Goal: Transaction & Acquisition: Purchase product/service

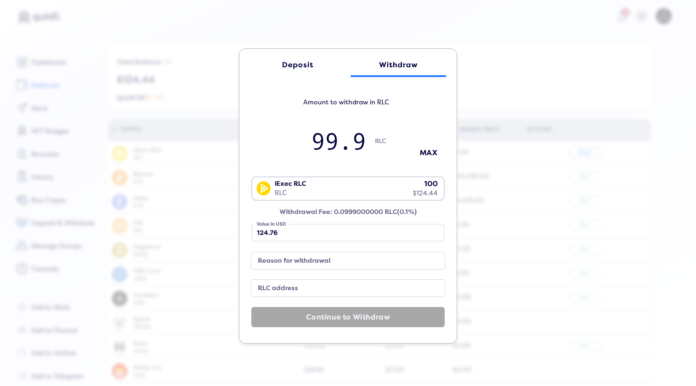
click at [287, 261] on label "Reason for withdrawal" at bounding box center [342, 260] width 174 height 11
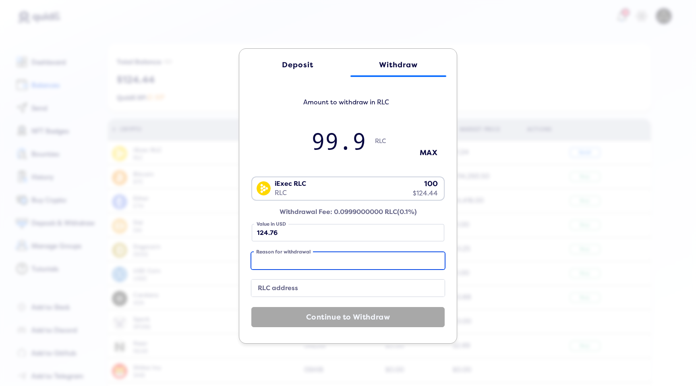
click at [287, 261] on input "Reason for withdrawal" at bounding box center [347, 260] width 193 height 17
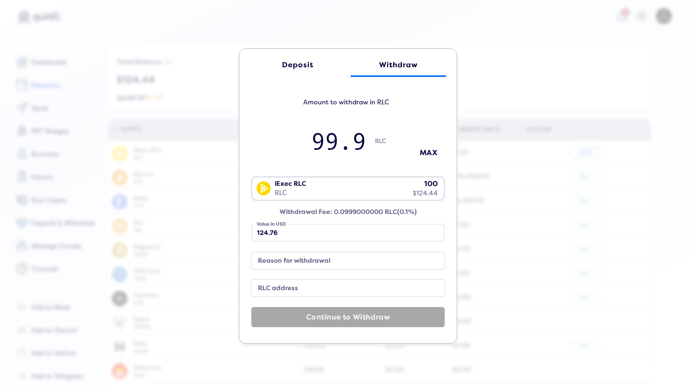
click at [372, 193] on div "iExec RLC RLC 100 $124.44" at bounding box center [346, 187] width 188 height 21
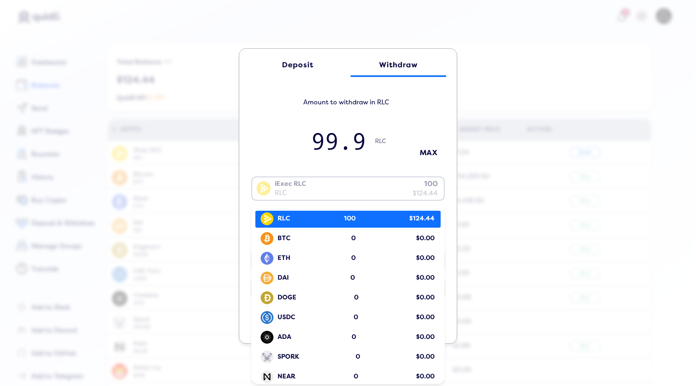
click at [344, 221] on span "100" at bounding box center [350, 218] width 12 height 9
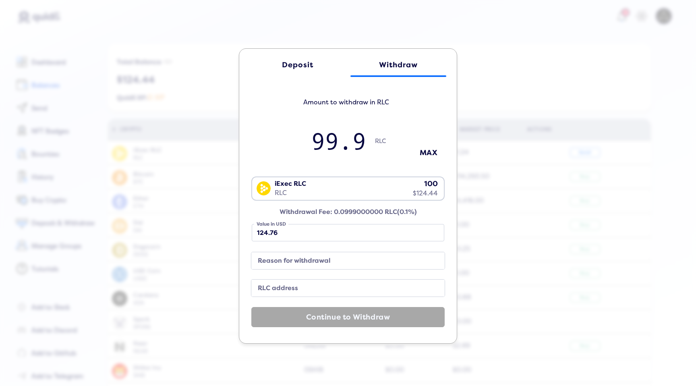
click at [323, 61] on div "Deposit" at bounding box center [298, 65] width 80 height 8
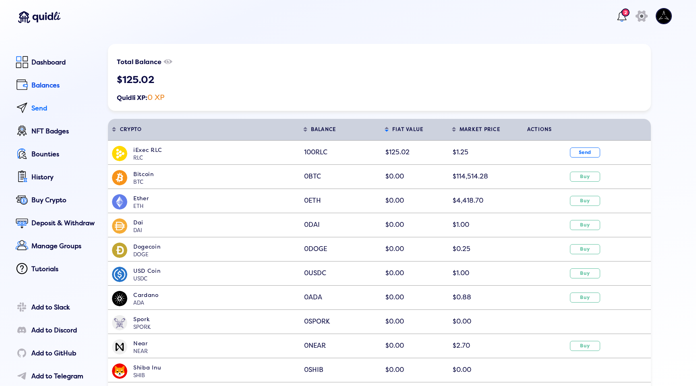
click at [33, 110] on div "Send" at bounding box center [63, 108] width 65 height 7
click at [48, 220] on div "Deposit & Withdraw" at bounding box center [63, 223] width 65 height 7
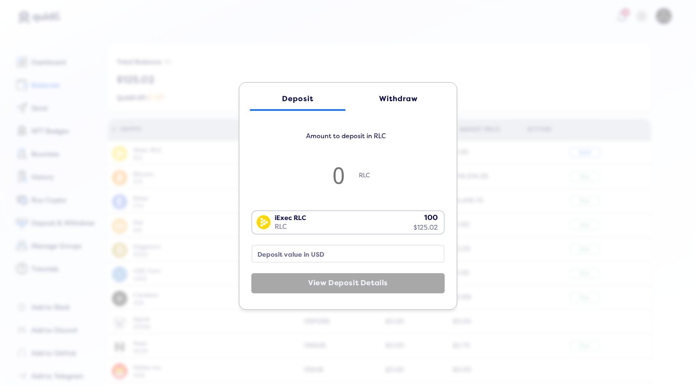
click at [345, 222] on div "iExec RLC RLC 100 $125.02" at bounding box center [346, 221] width 188 height 21
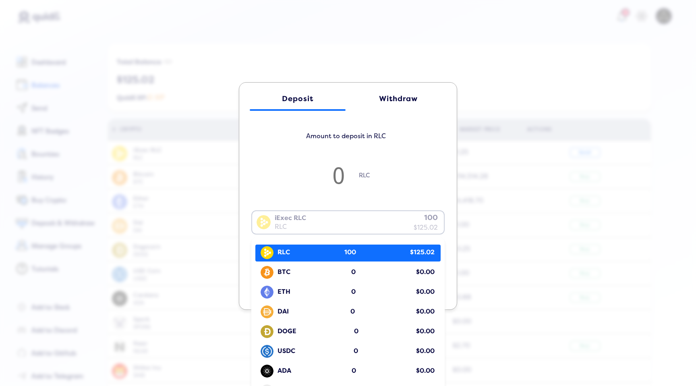
click at [315, 254] on div "RLC 100 $125.02" at bounding box center [349, 252] width 181 height 15
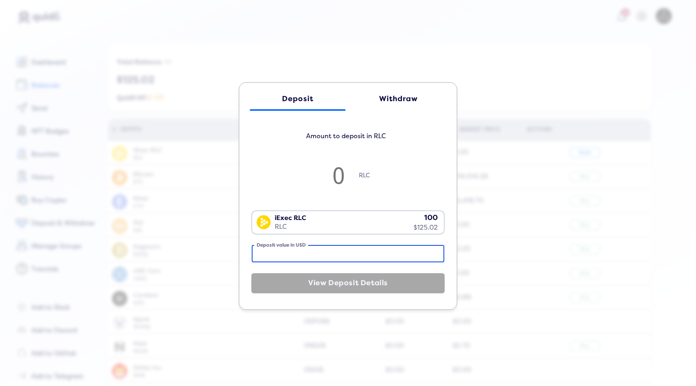
click at [305, 254] on input "Deposit value in USD" at bounding box center [348, 253] width 193 height 17
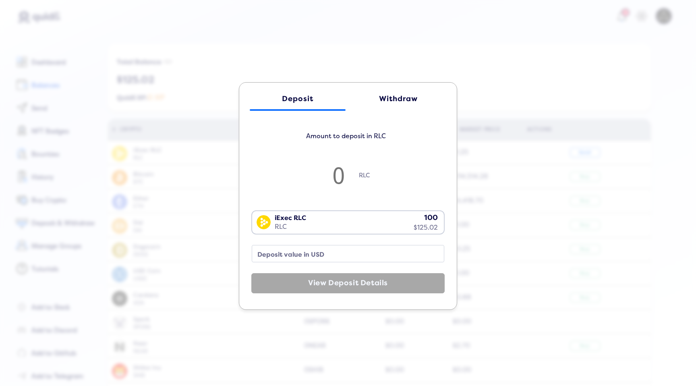
click at [399, 95] on div "Withdraw" at bounding box center [399, 99] width 80 height 8
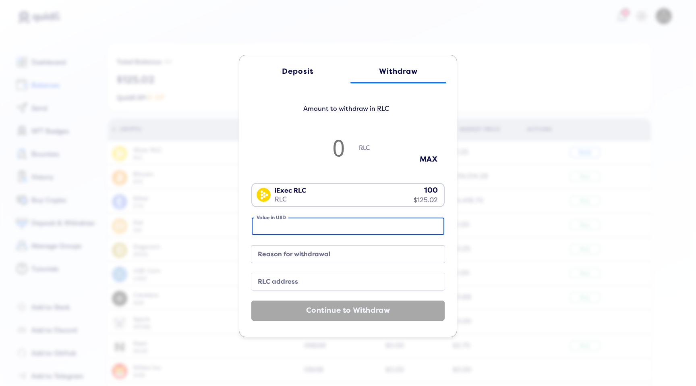
click at [310, 227] on input "Value in USD" at bounding box center [348, 226] width 193 height 17
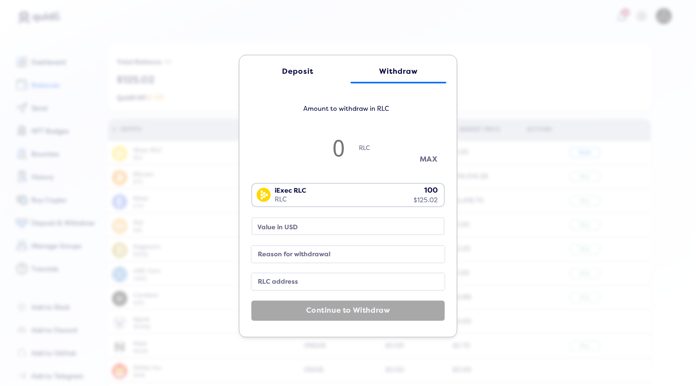
click at [421, 159] on button "MAX" at bounding box center [429, 159] width 40 height 13
type input "99.9"
type input "124.76"
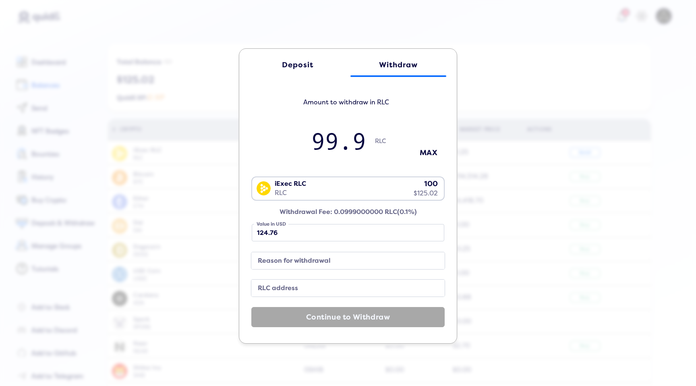
click at [303, 257] on label "Reason for withdrawal" at bounding box center [342, 260] width 174 height 11
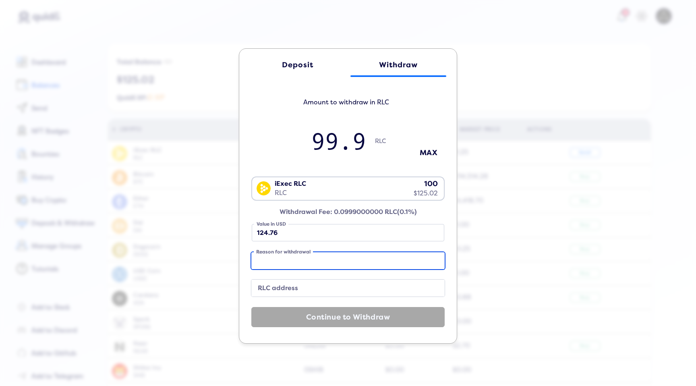
click at [303, 257] on input "Reason for withdrawal" at bounding box center [347, 260] width 193 height 17
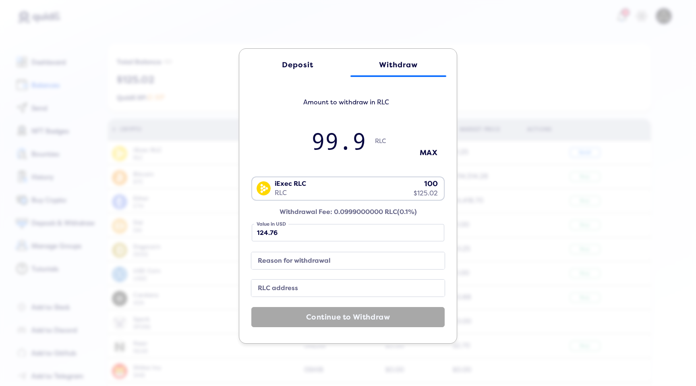
click at [314, 283] on label "RLC address" at bounding box center [342, 288] width 174 height 11
click at [314, 283] on input "RLC address" at bounding box center [347, 288] width 193 height 17
click at [575, 108] on div "Deposit Withdraw Amount to withdraw in RLC 99.9 RLC MAX iExec RLC RLC 100 $125.…" at bounding box center [348, 193] width 696 height 386
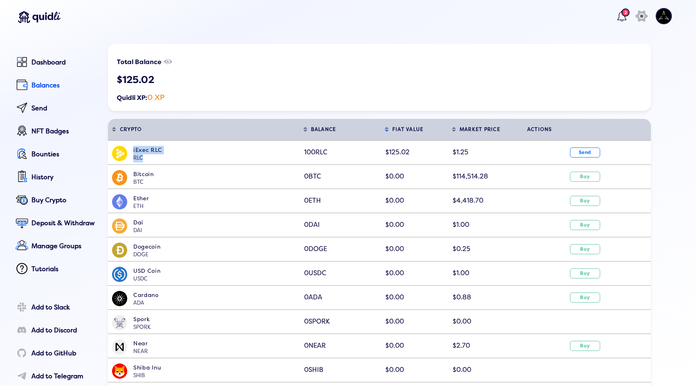
drag, startPoint x: 133, startPoint y: 149, endPoint x: 171, endPoint y: 156, distance: 38.5
click at [171, 156] on span "iExec RLC RLC" at bounding box center [216, 154] width 166 height 17
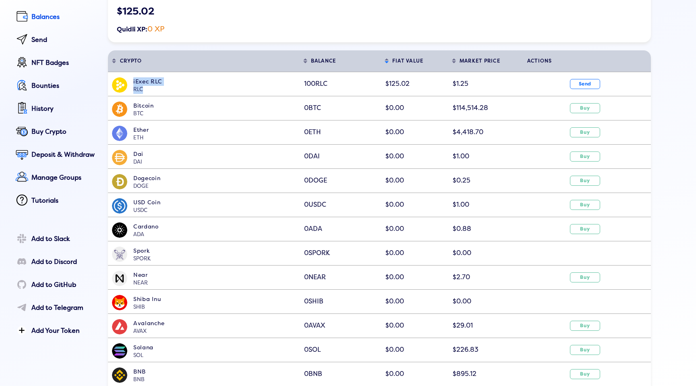
scroll to position [69, 0]
click at [585, 87] on button "Send" at bounding box center [585, 83] width 30 height 10
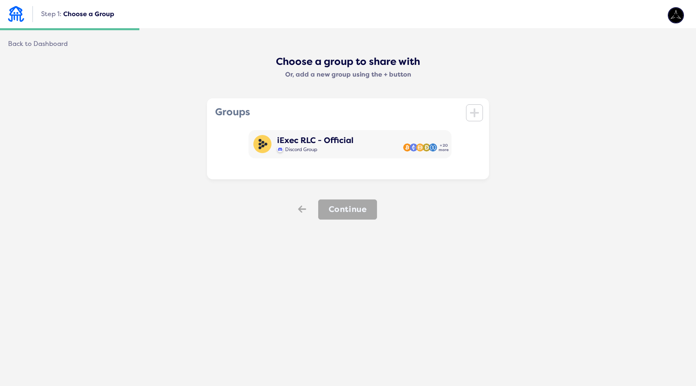
drag, startPoint x: 304, startPoint y: 205, endPoint x: 447, endPoint y: 127, distance: 163.5
click at [331, 189] on div "Choose a group to share with Or, add a new group using the + button Groups icon…" at bounding box center [348, 138] width 680 height 164
click at [477, 112] on icon at bounding box center [474, 112] width 9 height 9
click at [302, 209] on icon at bounding box center [301, 208] width 8 height 7
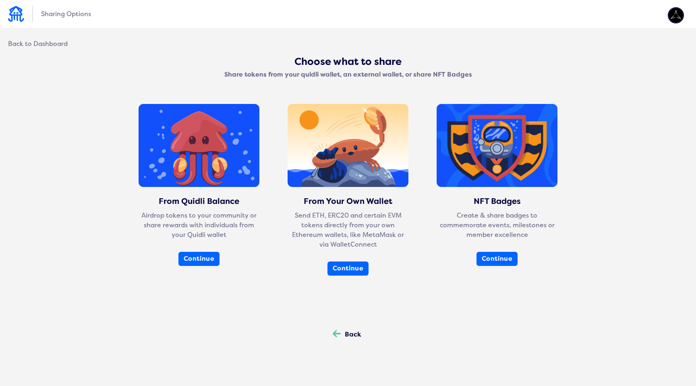
click at [349, 338] on div "Back" at bounding box center [353, 334] width 17 height 7
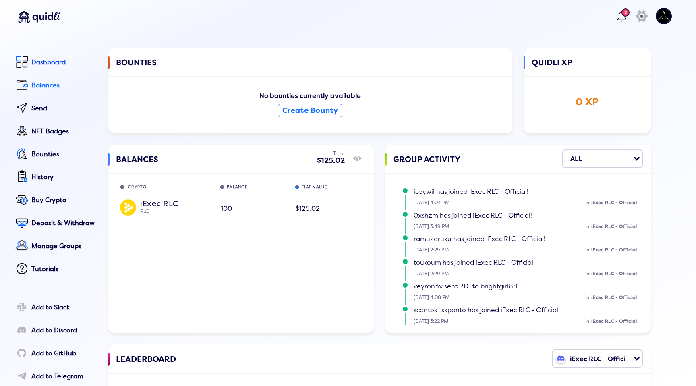
click at [29, 89] on div at bounding box center [21, 84] width 17 height 15
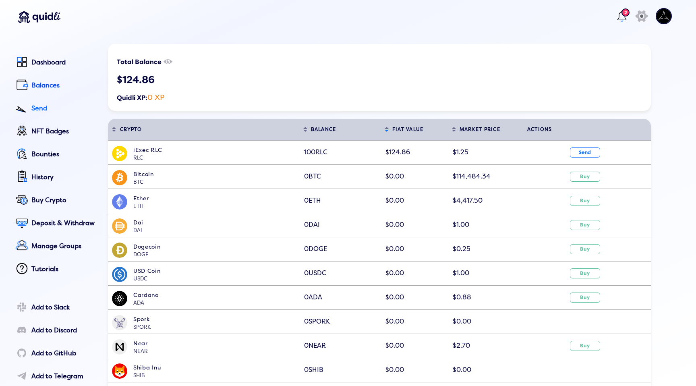
click at [50, 110] on div "Send" at bounding box center [63, 108] width 65 height 7
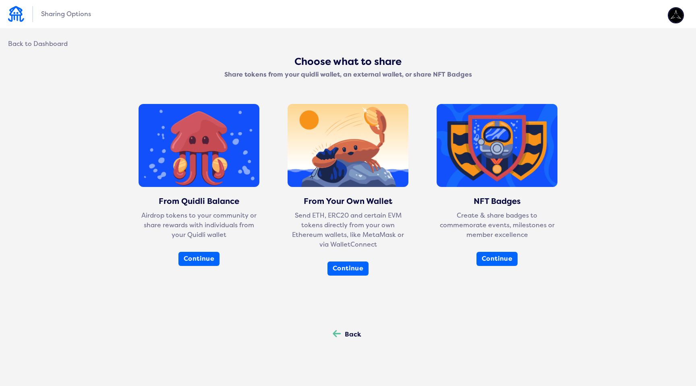
click at [343, 332] on div "Back Back" at bounding box center [347, 334] width 45 height 21
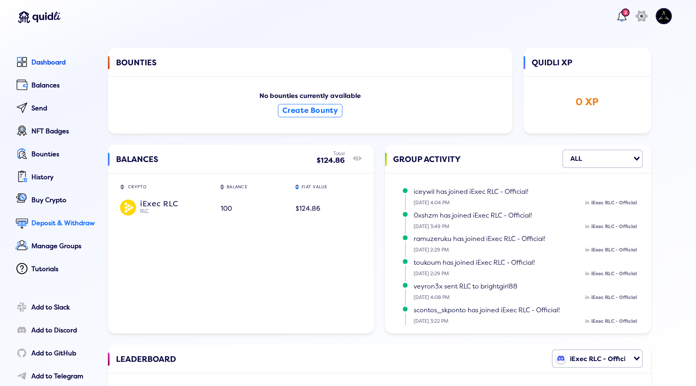
click at [68, 226] on div "Deposit & Withdraw" at bounding box center [63, 223] width 65 height 7
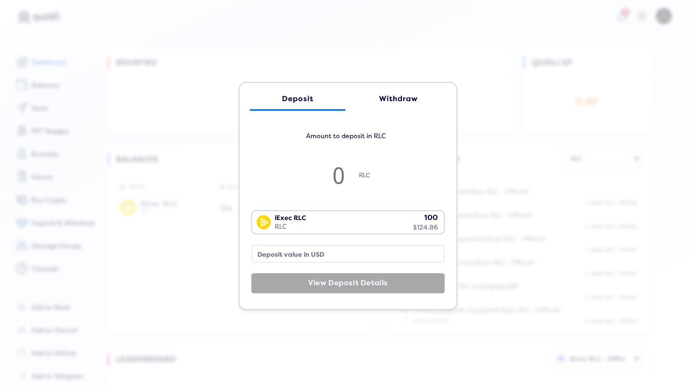
click at [399, 100] on div "Withdraw" at bounding box center [399, 99] width 80 height 8
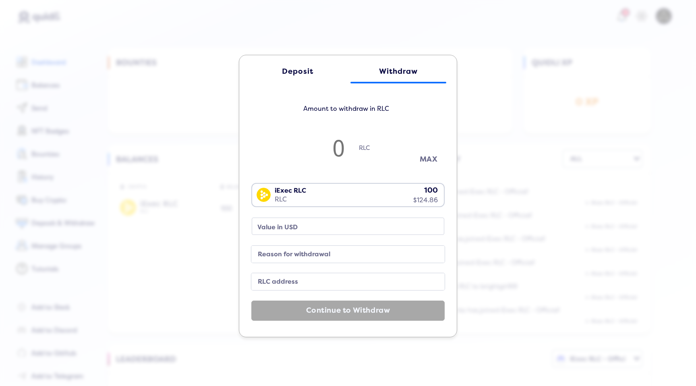
click at [422, 161] on button "MAX" at bounding box center [429, 159] width 40 height 13
type input "99.9"
type input "124.76"
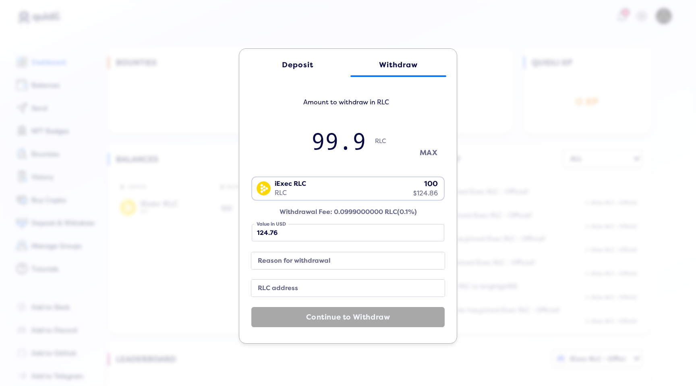
click at [432, 154] on button "MAX" at bounding box center [429, 152] width 40 height 13
click at [304, 260] on label "Reason for withdrawal" at bounding box center [342, 260] width 174 height 11
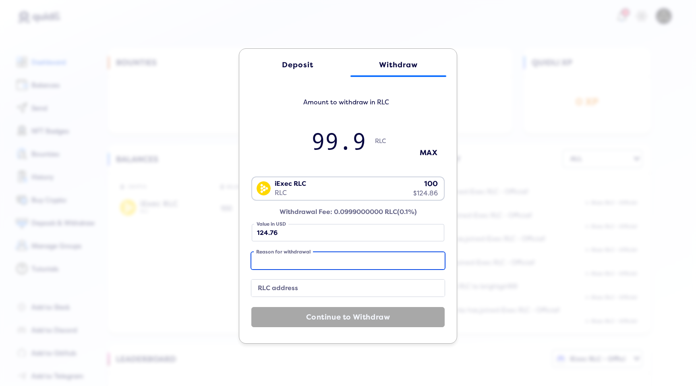
click at [304, 260] on input "Reason for withdrawal" at bounding box center [347, 260] width 193 height 17
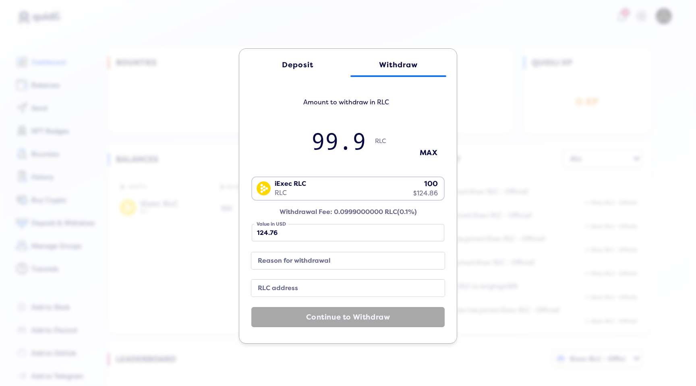
click at [295, 298] on div "RLC address" at bounding box center [347, 290] width 193 height 21
click at [303, 288] on label "RLC address" at bounding box center [342, 288] width 174 height 11
click at [303, 288] on input "RLC address" at bounding box center [347, 288] width 193 height 17
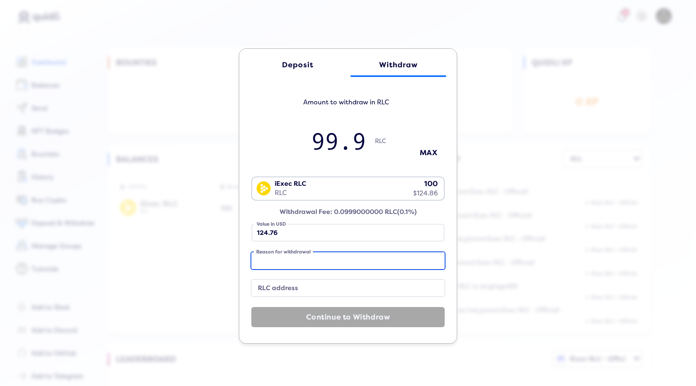
click at [313, 267] on input "Reason for withdrawal" at bounding box center [347, 260] width 193 height 17
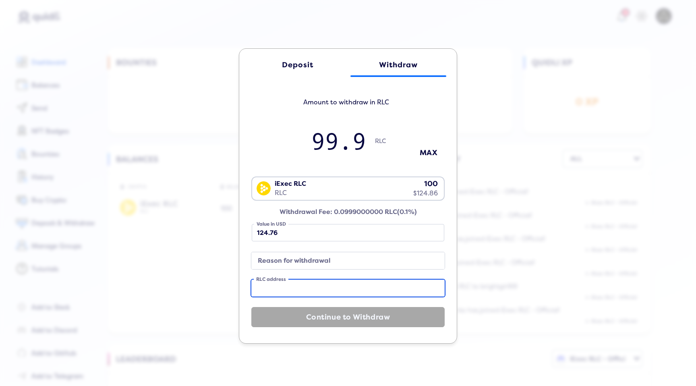
click at [302, 294] on input "RLC address" at bounding box center [347, 288] width 193 height 17
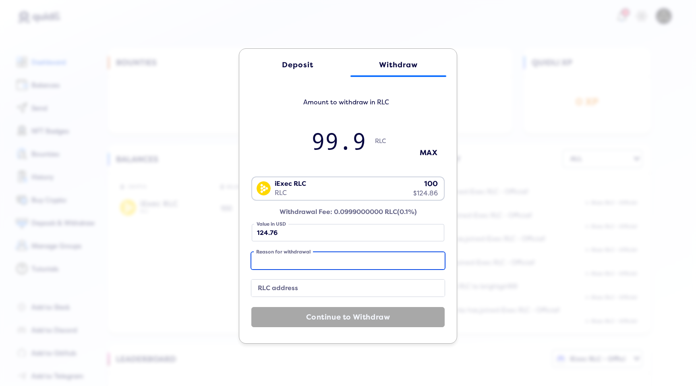
click at [313, 253] on input "Reason for withdrawal" at bounding box center [347, 260] width 193 height 17
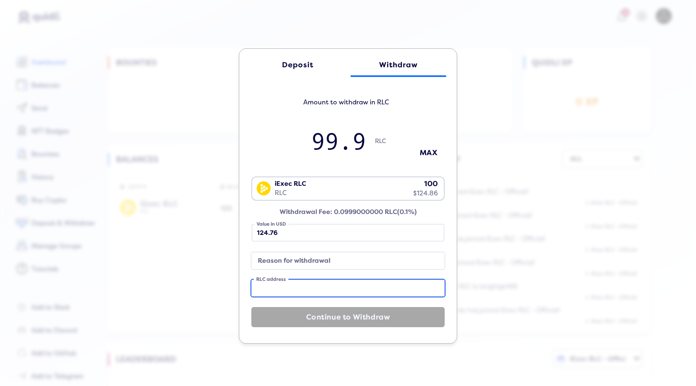
click at [307, 280] on input "RLC address" at bounding box center [347, 288] width 193 height 17
click at [315, 258] on label "Reason for withdrawal" at bounding box center [342, 260] width 174 height 11
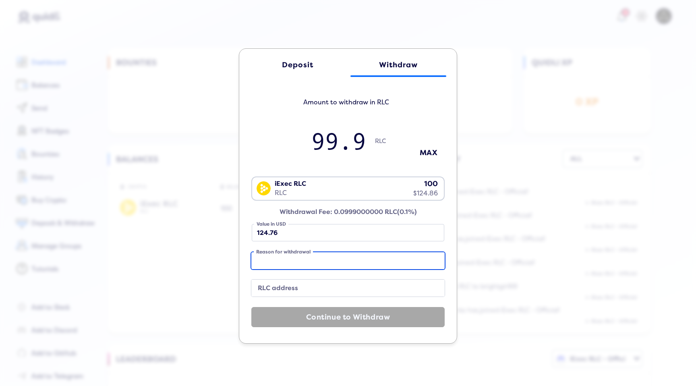
click at [315, 258] on input "Reason for withdrawal" at bounding box center [347, 260] width 193 height 17
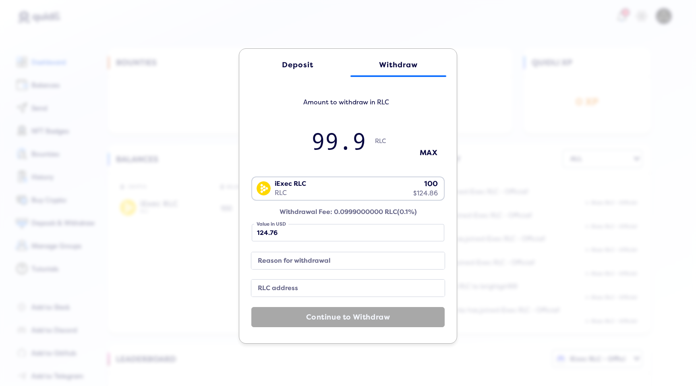
click at [310, 290] on label "RLC address" at bounding box center [342, 288] width 174 height 11
click at [310, 290] on input "RLC address" at bounding box center [347, 288] width 193 height 17
click at [318, 261] on label "Reason for withdrawal" at bounding box center [342, 260] width 174 height 11
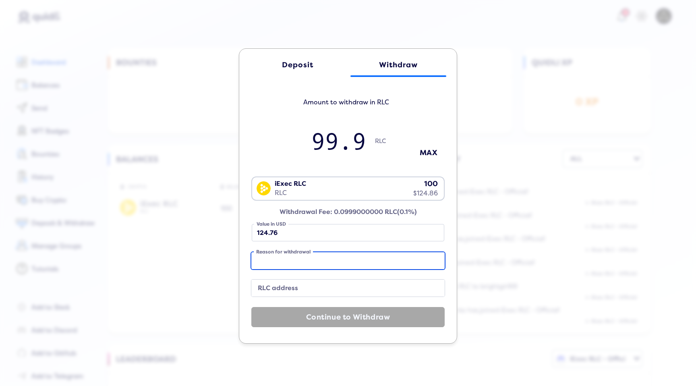
click at [318, 261] on input "Reason for withdrawal" at bounding box center [347, 260] width 193 height 17
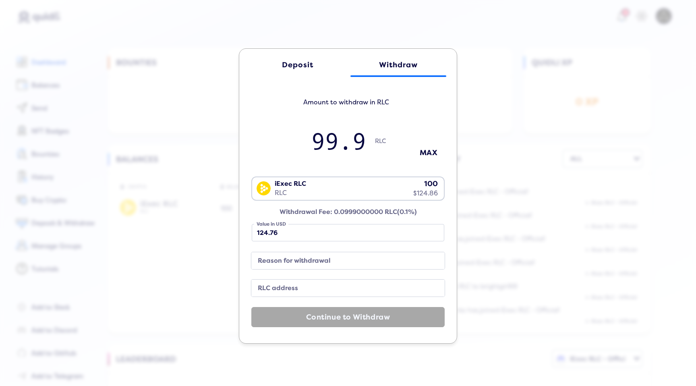
click at [318, 261] on label "Reason for withdrawal" at bounding box center [342, 260] width 174 height 11
click at [318, 261] on input "Reason for withdrawal" at bounding box center [347, 260] width 193 height 17
click at [299, 286] on label "RLC address" at bounding box center [342, 288] width 174 height 11
click at [299, 286] on input "RLC address" at bounding box center [347, 288] width 193 height 17
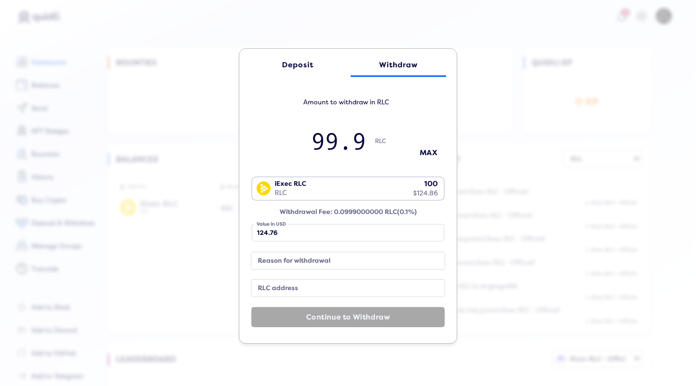
click at [299, 272] on div "Reason for withdrawal" at bounding box center [347, 262] width 193 height 21
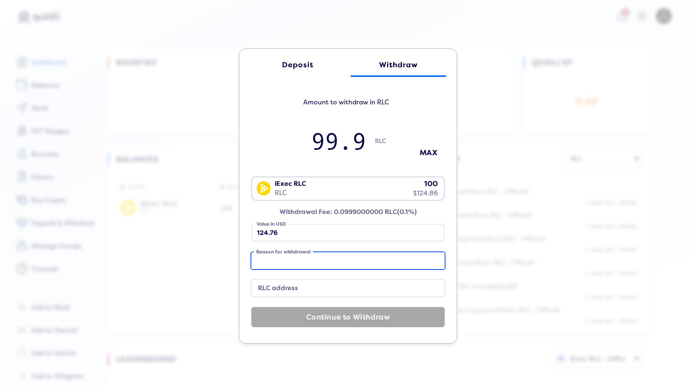
click at [297, 255] on div "Reason for withdrawal" at bounding box center [347, 260] width 193 height 17
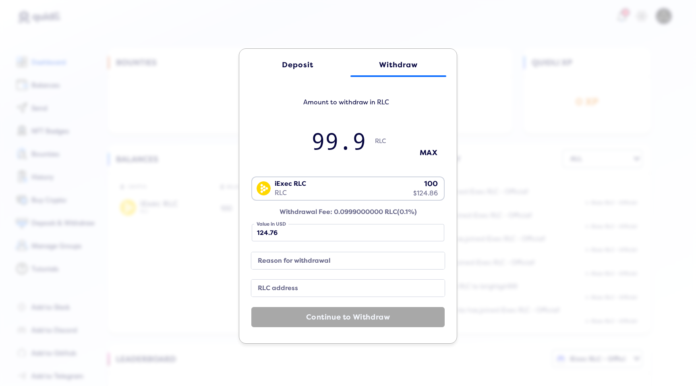
click at [297, 291] on label "RLC address" at bounding box center [342, 288] width 174 height 11
click at [297, 291] on input "RLC address" at bounding box center [347, 288] width 193 height 17
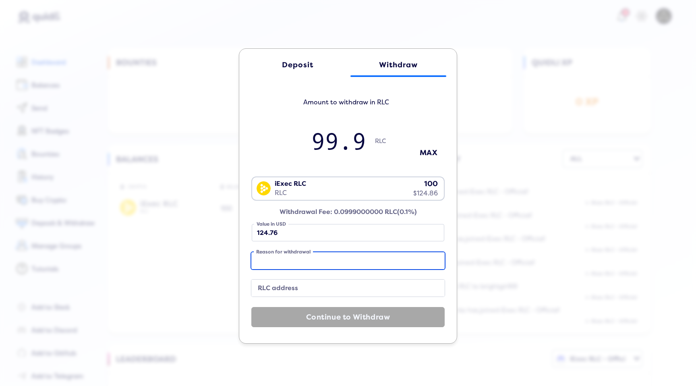
click at [309, 255] on div "Reason for withdrawal" at bounding box center [347, 260] width 193 height 17
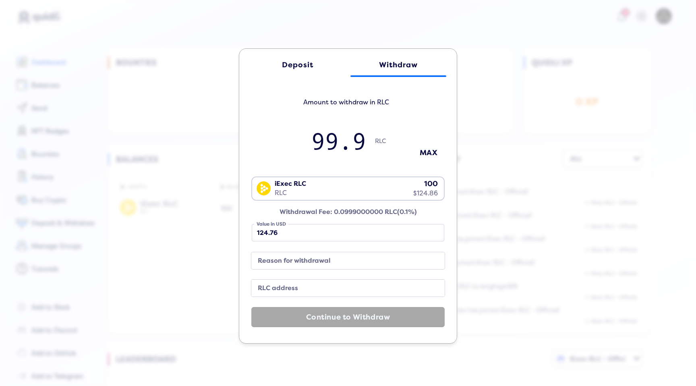
click at [290, 285] on label "RLC address" at bounding box center [342, 288] width 174 height 11
click at [290, 285] on input "RLC address" at bounding box center [347, 288] width 193 height 17
click at [309, 255] on label "Reason for withdrawal" at bounding box center [342, 260] width 174 height 11
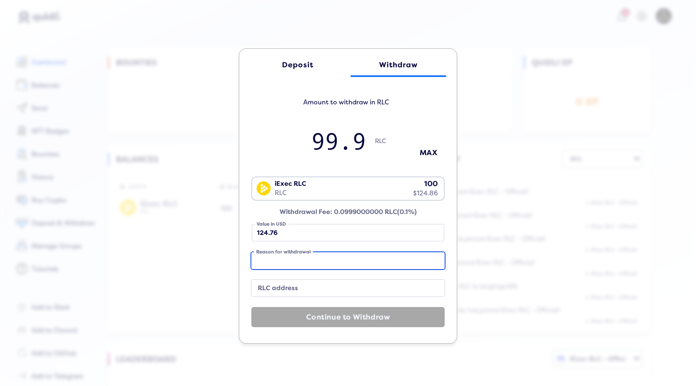
click at [309, 255] on input "Reason for withdrawal" at bounding box center [347, 260] width 193 height 17
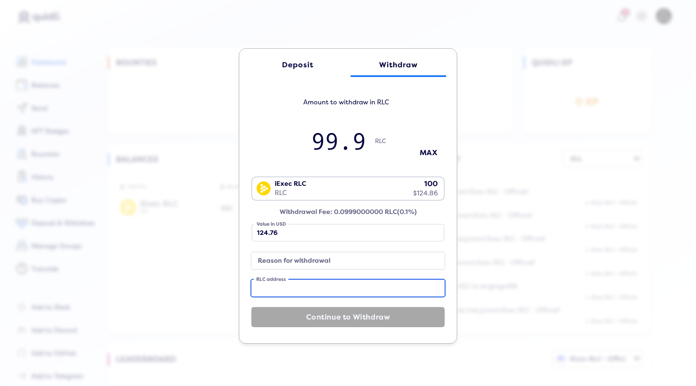
click at [286, 295] on input "RLC address" at bounding box center [347, 288] width 193 height 17
click at [320, 258] on label "Reason for withdrawal" at bounding box center [342, 260] width 174 height 11
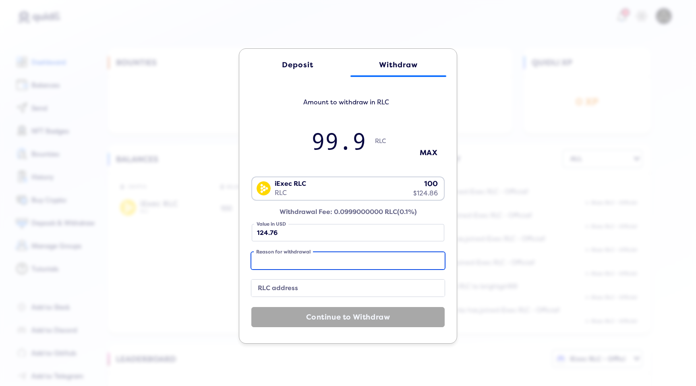
click at [320, 258] on input "Reason for withdrawal" at bounding box center [347, 260] width 193 height 17
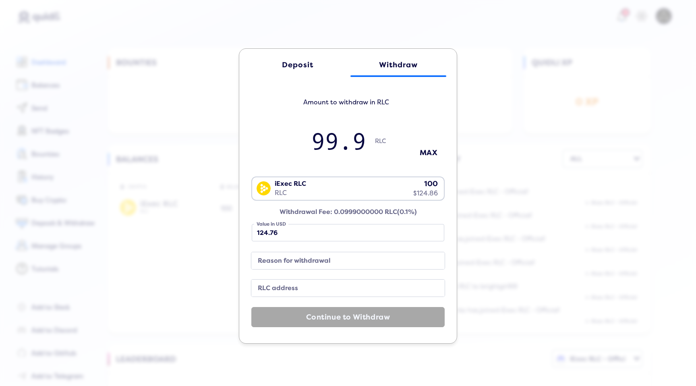
click at [300, 286] on label "RLC address" at bounding box center [342, 288] width 174 height 11
click at [300, 286] on input "RLC address" at bounding box center [347, 288] width 193 height 17
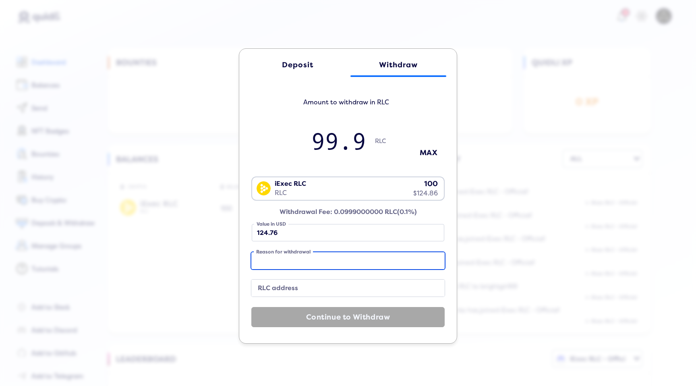
click at [322, 254] on input "Reason for withdrawal" at bounding box center [347, 260] width 193 height 17
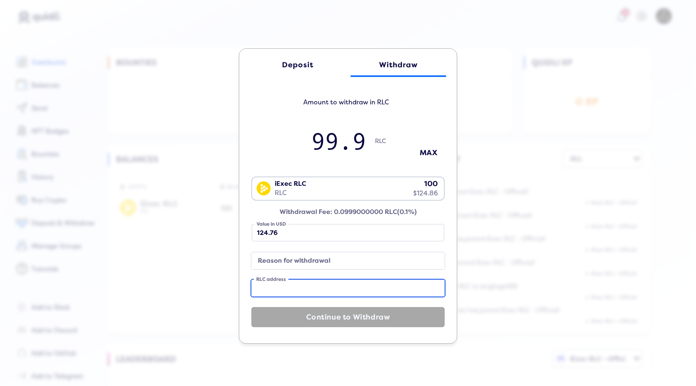
click at [295, 280] on input "RLC address" at bounding box center [347, 288] width 193 height 17
click at [310, 263] on label "Reason for withdrawal" at bounding box center [342, 260] width 174 height 11
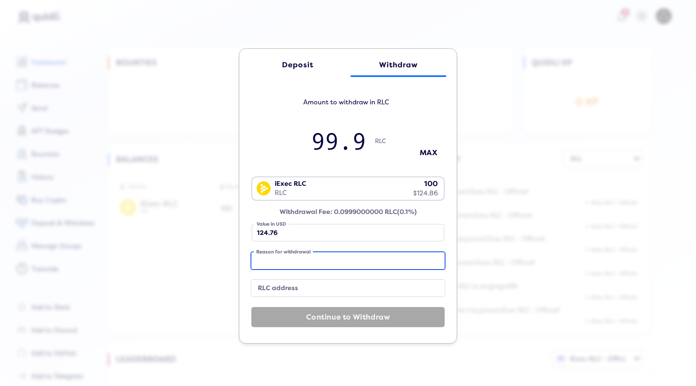
click at [310, 263] on input "Reason for withdrawal" at bounding box center [347, 260] width 193 height 17
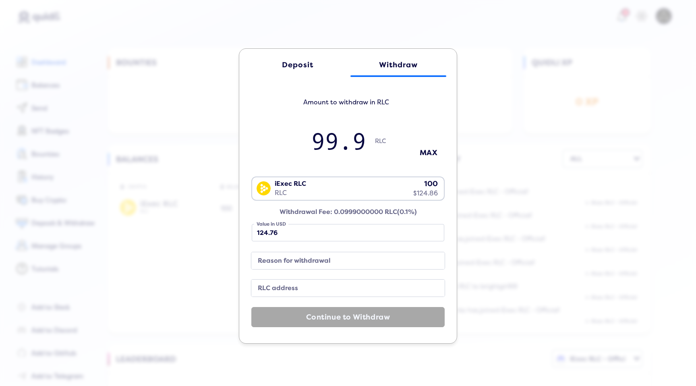
click at [311, 291] on label "RLC address" at bounding box center [342, 288] width 174 height 11
click at [311, 291] on input "RLC address" at bounding box center [347, 288] width 193 height 17
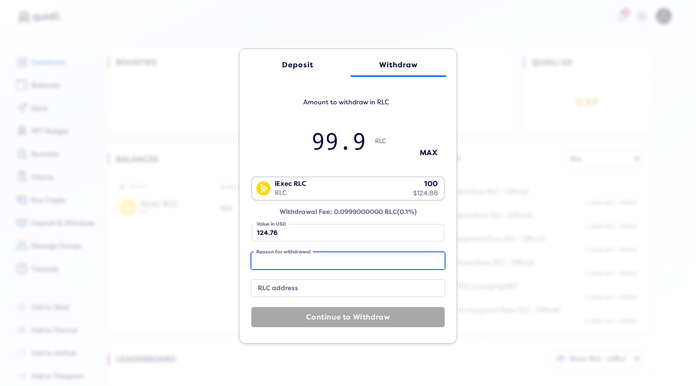
click at [321, 267] on input "Reason for withdrawal" at bounding box center [347, 260] width 193 height 17
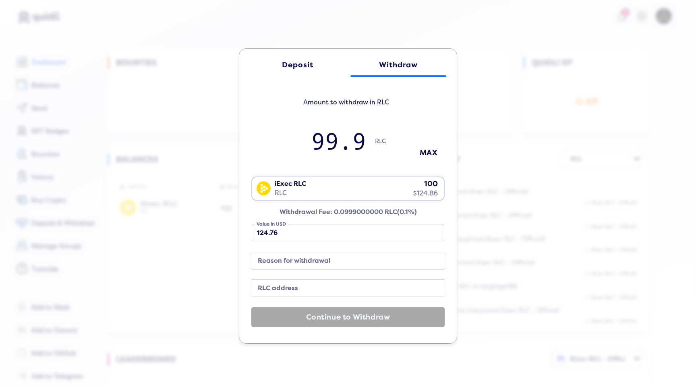
click at [310, 300] on div "RLC address" at bounding box center [347, 290] width 193 height 21
click at [322, 265] on label "Reason for withdrawal" at bounding box center [342, 260] width 174 height 11
click at [322, 265] on input "Reason for withdrawal" at bounding box center [347, 260] width 193 height 17
click at [315, 291] on label "RLC address" at bounding box center [342, 288] width 174 height 11
click at [315, 291] on input "RLC address" at bounding box center [347, 288] width 193 height 17
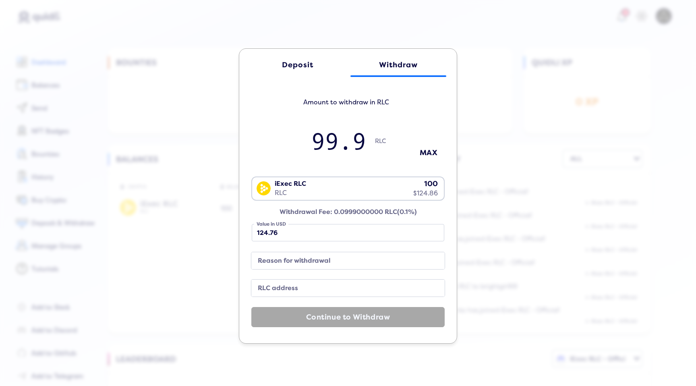
click at [326, 263] on label "Reason for withdrawal" at bounding box center [342, 260] width 174 height 11
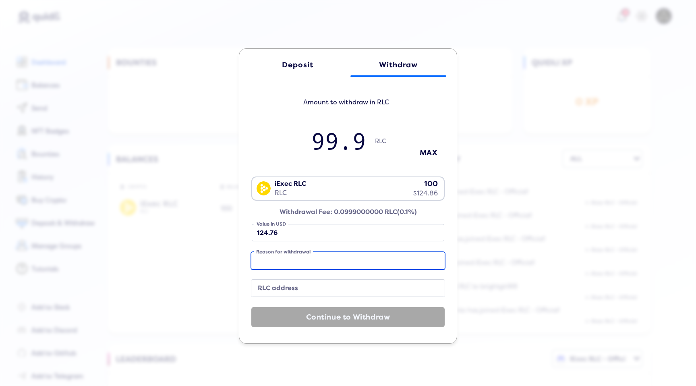
click at [326, 263] on input "Reason for withdrawal" at bounding box center [347, 260] width 193 height 17
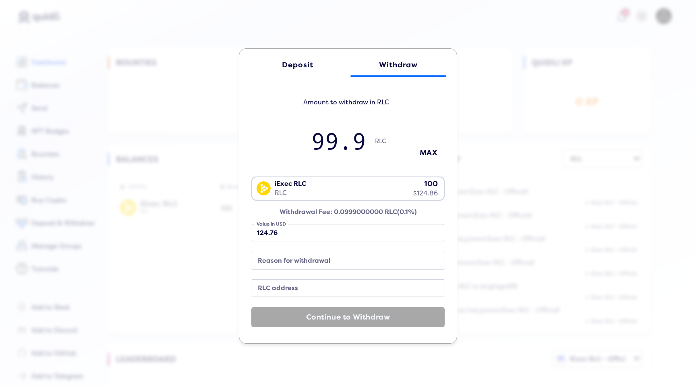
click at [315, 289] on label "RLC address" at bounding box center [342, 288] width 174 height 11
click at [315, 289] on input "RLC address" at bounding box center [347, 288] width 193 height 17
click at [318, 259] on label "Reason for withdrawal" at bounding box center [342, 260] width 174 height 11
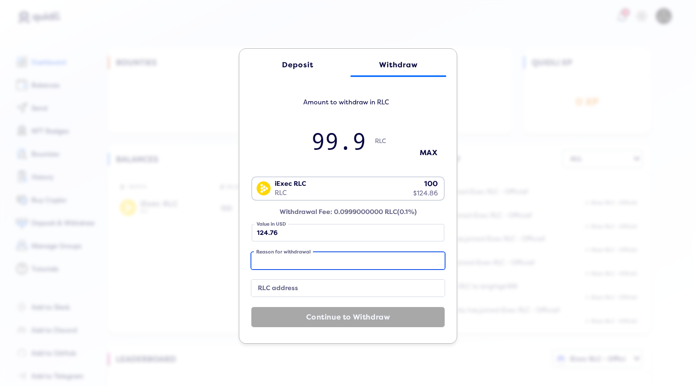
click at [318, 259] on input "Reason for withdrawal" at bounding box center [347, 260] width 193 height 17
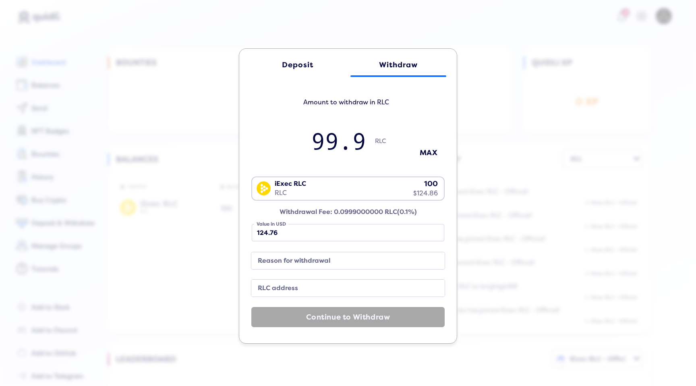
click at [313, 287] on label "RLC address" at bounding box center [342, 288] width 174 height 11
click at [313, 287] on input "RLC address" at bounding box center [347, 288] width 193 height 17
click at [330, 265] on label "Reason for withdrawal" at bounding box center [342, 260] width 174 height 11
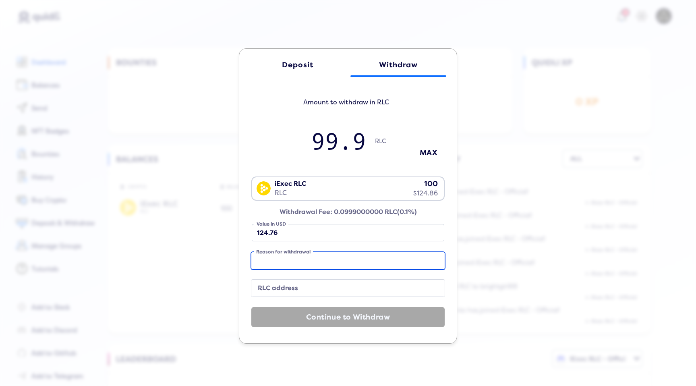
click at [330, 265] on input "Reason for withdrawal" at bounding box center [347, 260] width 193 height 17
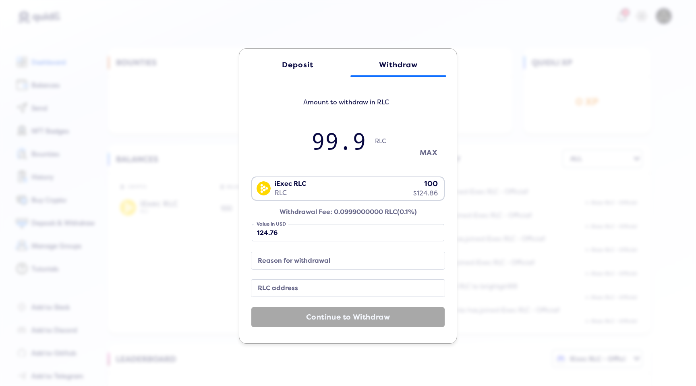
click at [418, 153] on button "MAX" at bounding box center [429, 152] width 40 height 13
click at [429, 177] on div "iExec RLC RLC 100 $124.86 Loading..." at bounding box center [347, 188] width 193 height 24
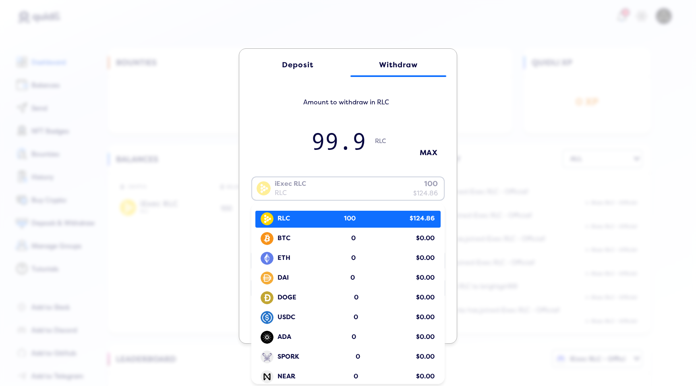
click at [329, 223] on div "RLC 100 $124.86" at bounding box center [349, 218] width 181 height 15
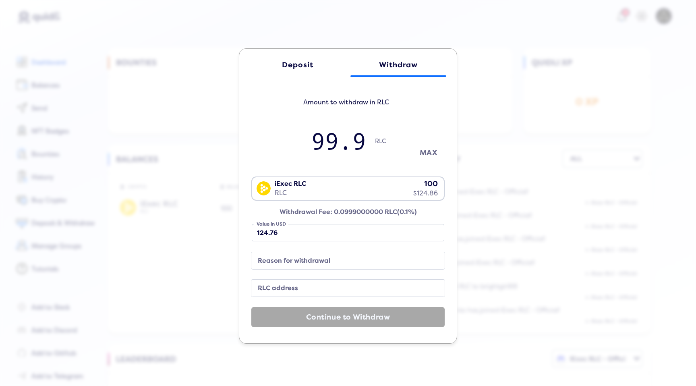
click at [429, 146] on div "Amount to withdraw in RLC 99.9 RLC MAX" at bounding box center [347, 130] width 193 height 68
click at [315, 259] on label "Reason for withdrawal" at bounding box center [342, 260] width 174 height 11
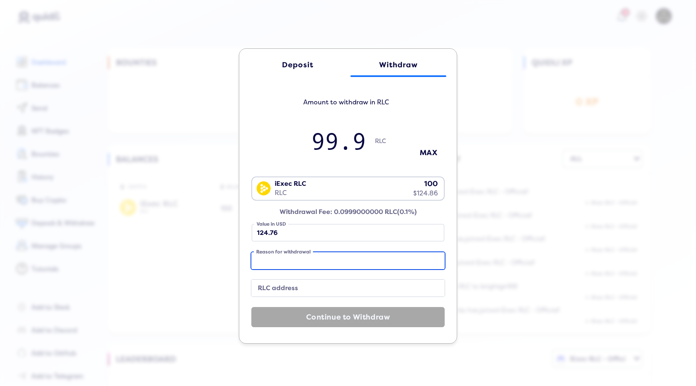
click at [315, 259] on input "Reason for withdrawal" at bounding box center [347, 260] width 193 height 17
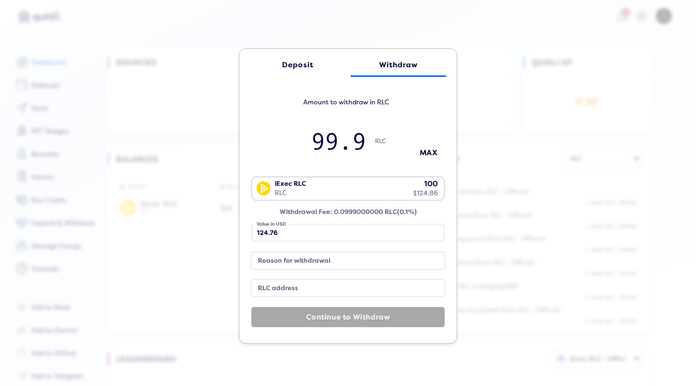
click at [387, 213] on div "iExec RLC RLC 100 $124.86 Loading..." at bounding box center [347, 199] width 193 height 46
click at [307, 263] on label "Reason for withdrawal" at bounding box center [342, 260] width 174 height 11
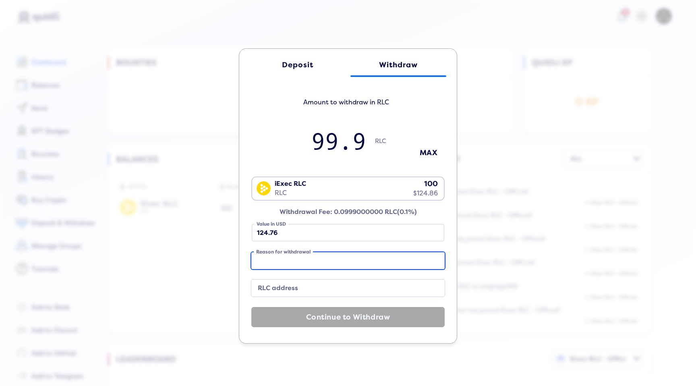
click at [307, 263] on input "Reason for withdrawal" at bounding box center [347, 260] width 193 height 17
type input "no reason"
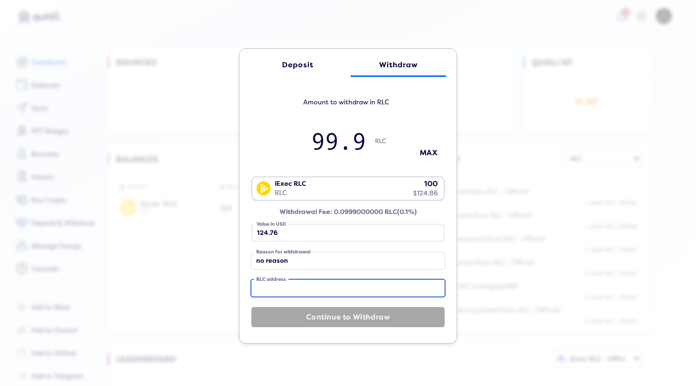
click at [282, 294] on input "RLC address" at bounding box center [347, 288] width 193 height 17
paste input "0x5d5b2bF0E1a14d75E8D6112539fC5e7d48264e39"
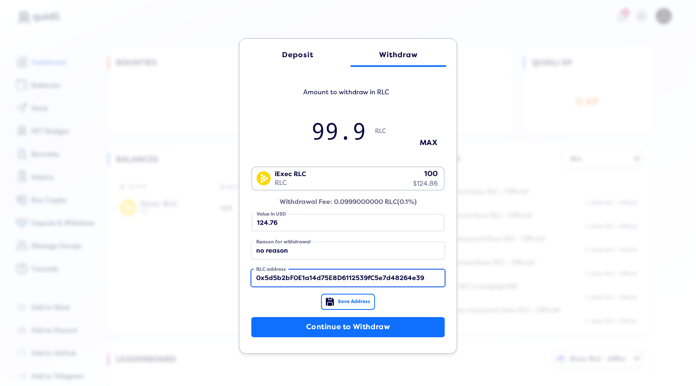
type input "0x5d5b2bF0E1a14d75E8D6112539fC5e7d48264e39"
click at [351, 302] on span "Save Address" at bounding box center [354, 302] width 32 height 6
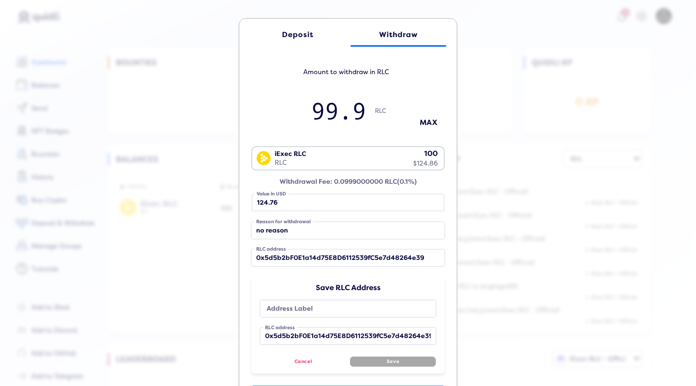
click at [317, 310] on label "Address Label" at bounding box center [343, 308] width 158 height 11
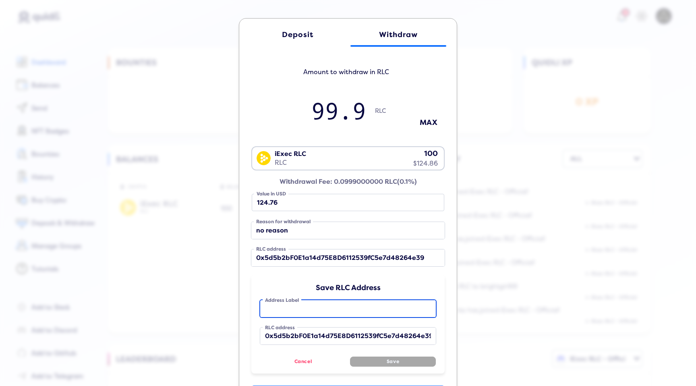
click at [317, 310] on input "Address Label" at bounding box center [348, 308] width 176 height 17
type input "rabby"
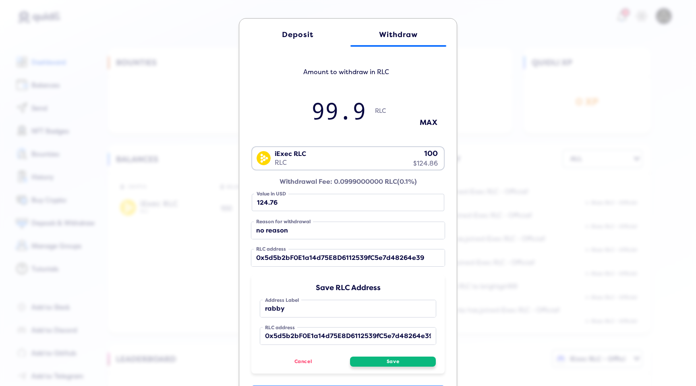
click at [381, 357] on button "Save" at bounding box center [393, 362] width 86 height 10
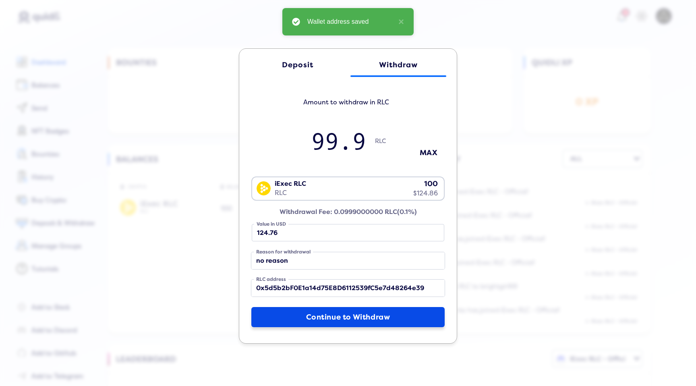
click at [345, 318] on button "Continue to Withdraw" at bounding box center [347, 317] width 193 height 20
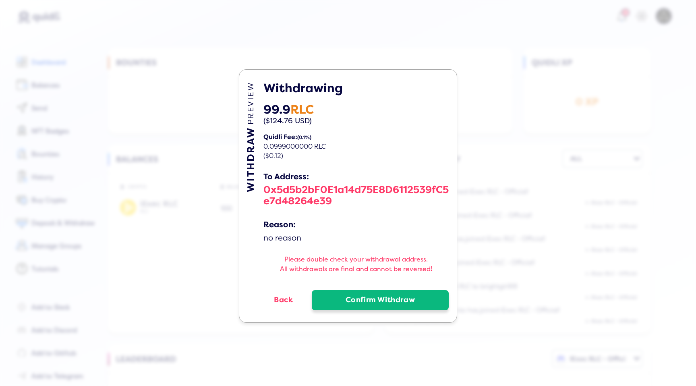
click at [344, 301] on button "Confirm Withdraw" at bounding box center [380, 300] width 137 height 20
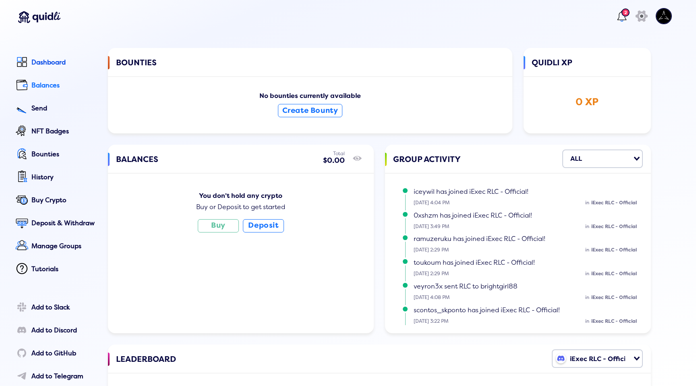
click at [58, 88] on div "Balances" at bounding box center [63, 85] width 65 height 7
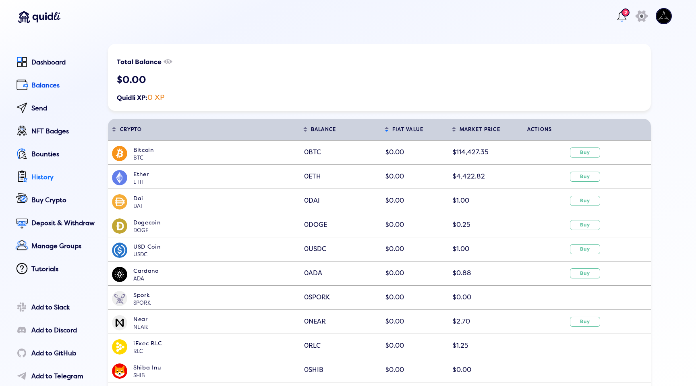
click at [59, 173] on link "History" at bounding box center [54, 178] width 83 height 18
select select "50"
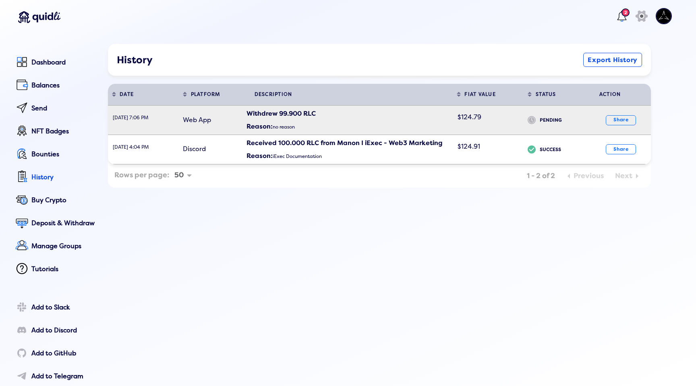
click at [546, 118] on b "PENDING" at bounding box center [564, 121] width 48 height 15
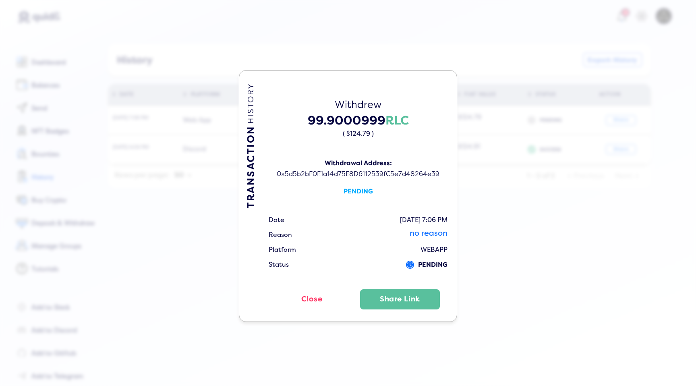
click at [408, 264] on icon at bounding box center [410, 265] width 8 height 8
click at [422, 264] on span "PENDING" at bounding box center [432, 265] width 29 height 4
click at [293, 286] on div "Withdrew 99.9000999 RLC ( $124.79 ) Withdrawal Address: 0x5d5b2bF0E1a14d75E8D61…" at bounding box center [358, 196] width 181 height 227
click at [307, 301] on button "Close" at bounding box center [312, 299] width 89 height 20
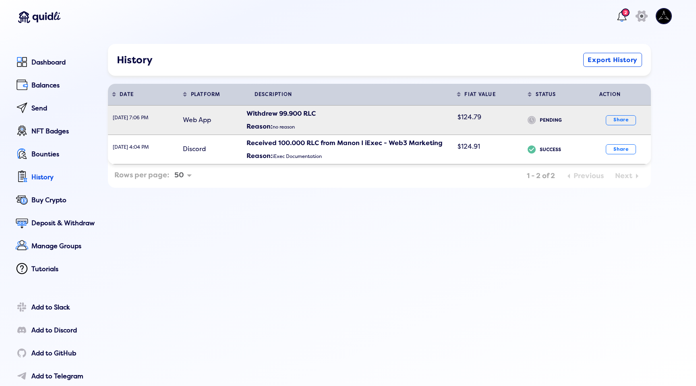
drag, startPoint x: 443, startPoint y: 120, endPoint x: 419, endPoint y: 119, distance: 24.2
click at [419, 119] on div "Reason: no reason" at bounding box center [350, 126] width 207 height 16
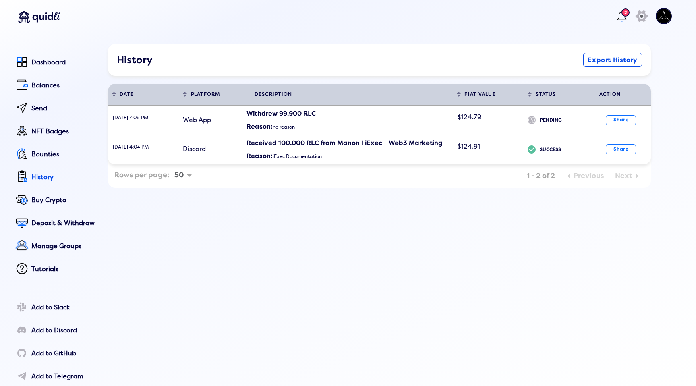
click at [63, 118] on div "TRANSACTION HISTORY Withdrew 99.9000999 RLC ( $124.79 ) Withdrawal Address: 0x5…" at bounding box center [348, 188] width 696 height 386
click at [30, 48] on nav "Dashboard Balances Send NFT Badges Bounties History Buy Crypto Deposit & Withdr…" at bounding box center [52, 232] width 89 height 392
click at [46, 87] on div "Balances" at bounding box center [63, 85] width 65 height 7
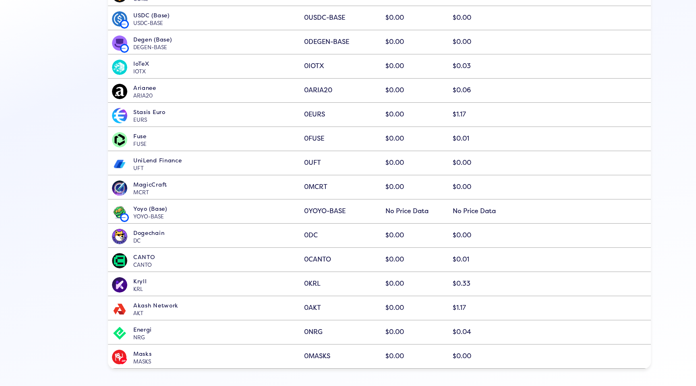
scroll to position [150, 0]
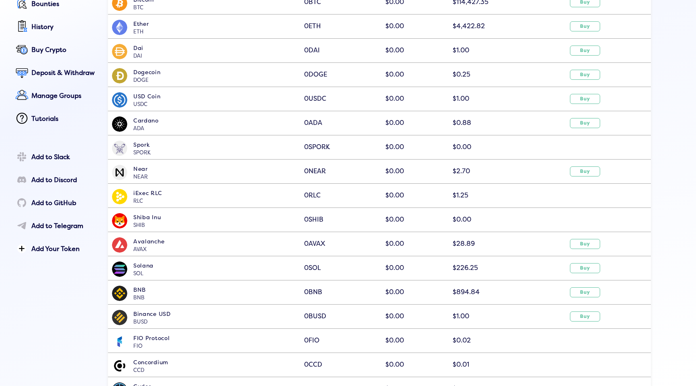
click at [118, 199] on img at bounding box center [119, 196] width 15 height 15
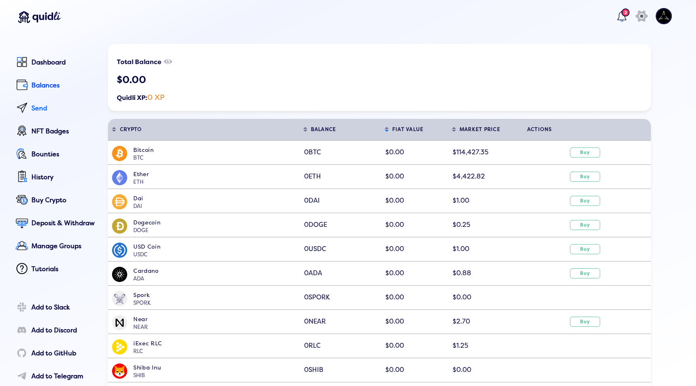
click at [34, 106] on div "Send" at bounding box center [63, 108] width 65 height 7
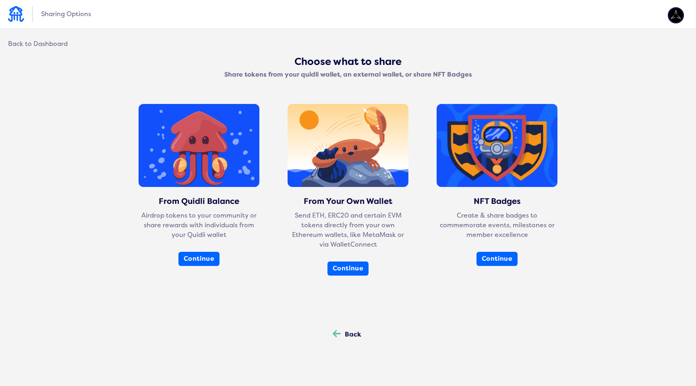
click at [347, 333] on div "Back" at bounding box center [353, 334] width 17 height 7
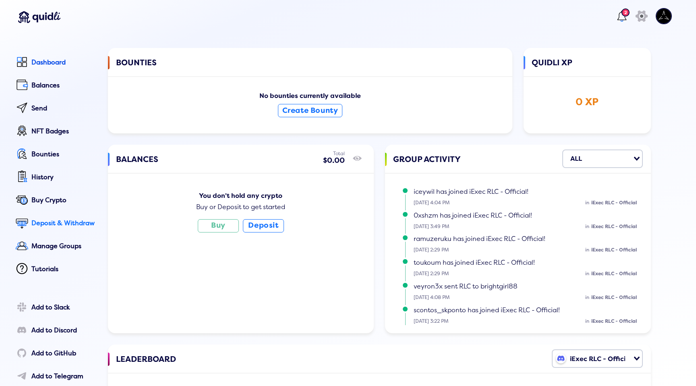
click at [50, 221] on div "Deposit & Withdraw" at bounding box center [63, 223] width 65 height 7
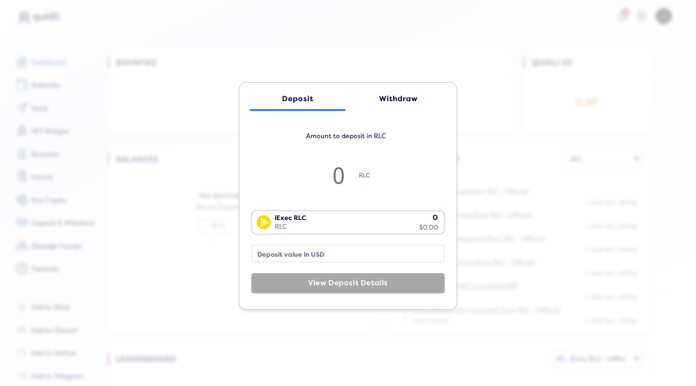
click at [409, 100] on div "Withdraw" at bounding box center [399, 99] width 80 height 8
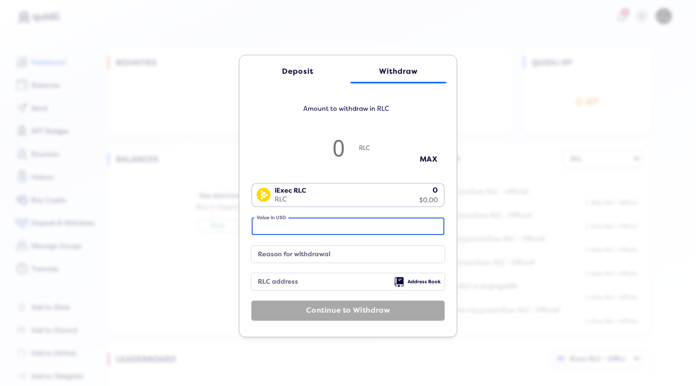
click at [320, 231] on input "Value in USD" at bounding box center [348, 226] width 193 height 17
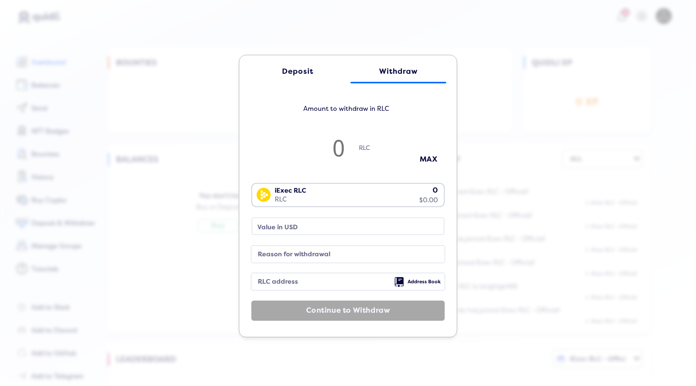
click at [319, 253] on label "Reason for withdrawal" at bounding box center [342, 254] width 174 height 11
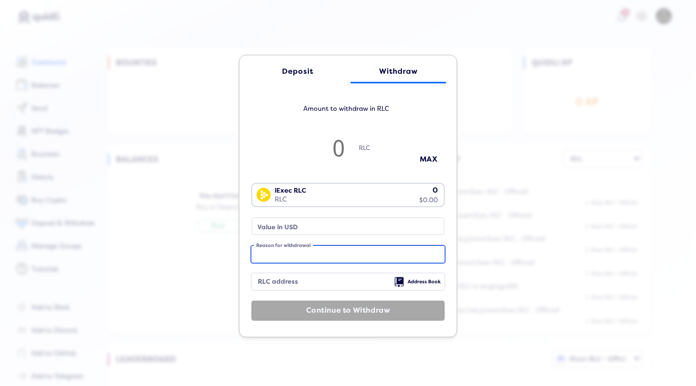
click at [319, 253] on input "Reason for withdrawal" at bounding box center [347, 254] width 193 height 17
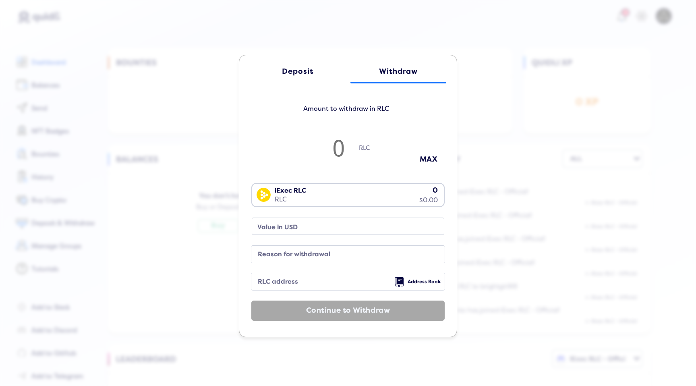
click at [289, 285] on label "RLC address" at bounding box center [342, 281] width 174 height 11
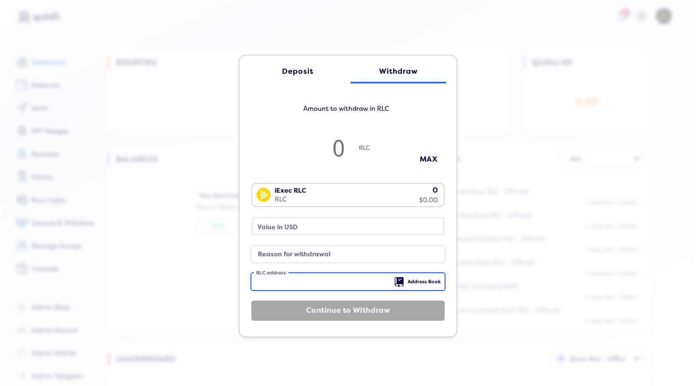
click at [289, 285] on input "RLC address" at bounding box center [347, 281] width 193 height 17
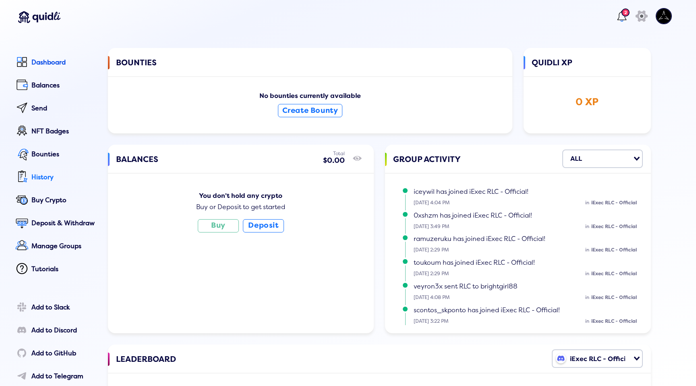
click at [40, 183] on link "History" at bounding box center [54, 178] width 83 height 18
select select "50"
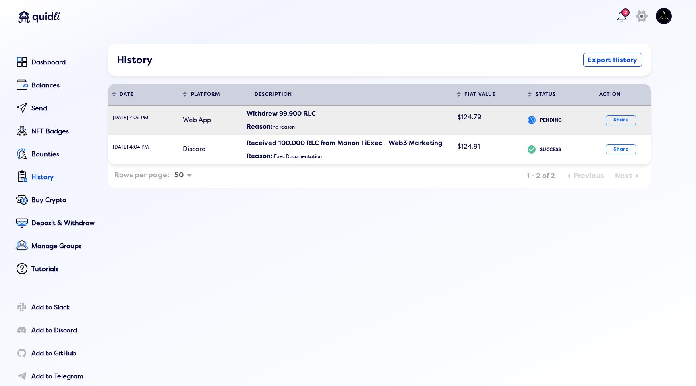
click at [531, 120] on icon "icon" at bounding box center [532, 119] width 8 height 11
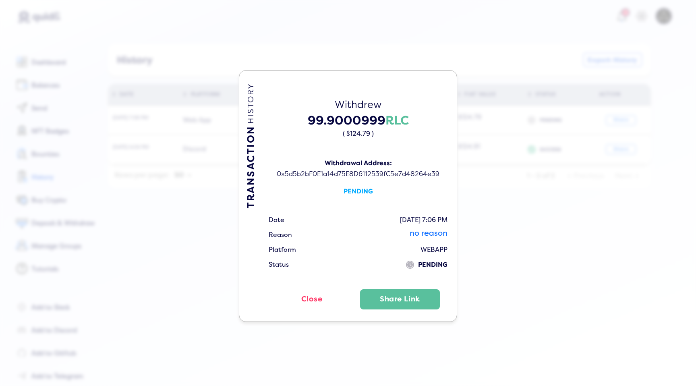
click at [371, 172] on div "0x5d5b2bF0E1a14d75E8D6112539fC5e7d48264e39" at bounding box center [358, 174] width 181 height 9
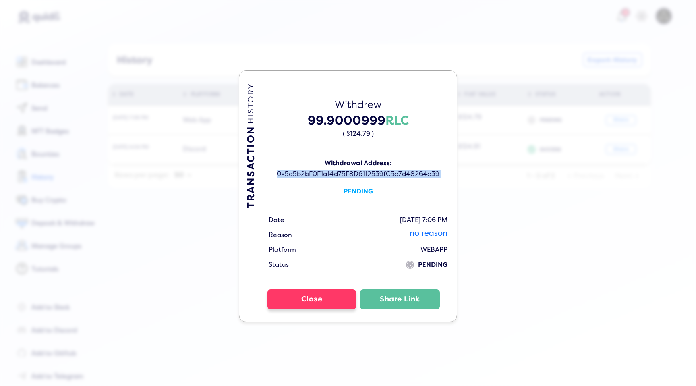
click at [305, 299] on button "Close" at bounding box center [312, 299] width 89 height 20
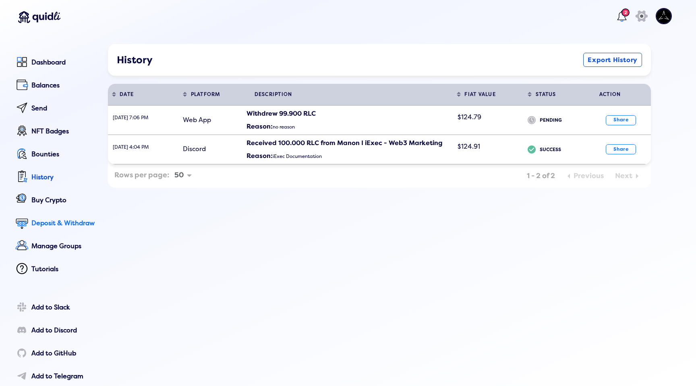
click at [49, 221] on div "Deposit & Withdraw" at bounding box center [63, 223] width 65 height 7
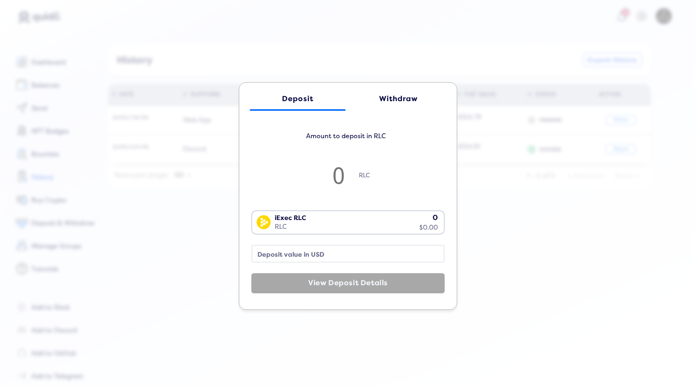
click at [383, 102] on div "Withdraw" at bounding box center [399, 99] width 80 height 8
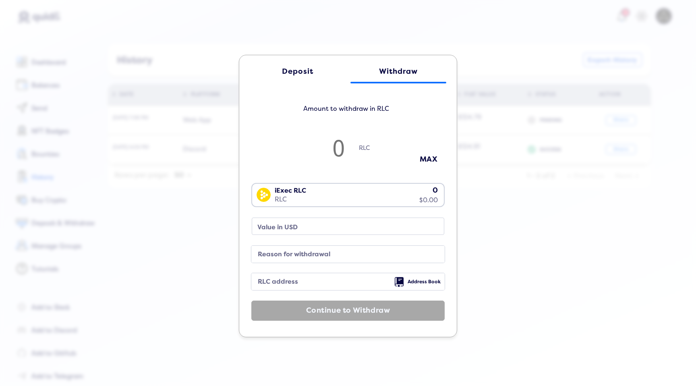
click at [309, 189] on div "iExec RLC RLC 0 $0.00" at bounding box center [346, 194] width 188 height 21
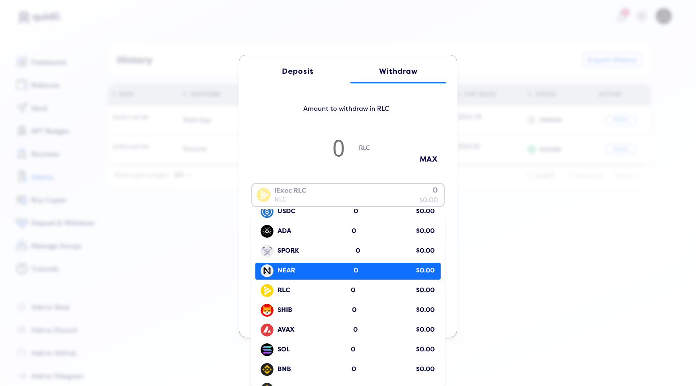
scroll to position [78, 0]
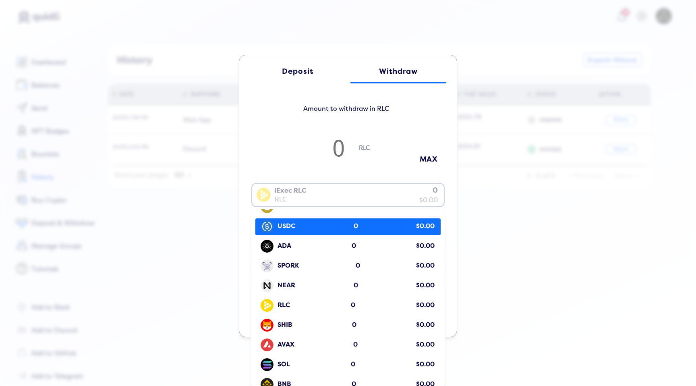
click at [313, 230] on div "USDC 0 $0.00" at bounding box center [349, 226] width 181 height 15
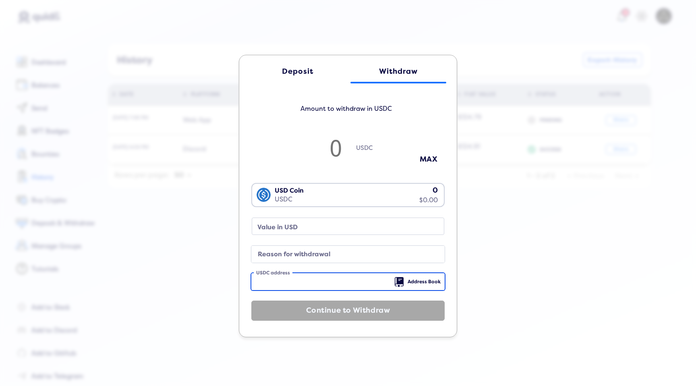
click at [319, 274] on input "USDC address" at bounding box center [347, 281] width 193 height 17
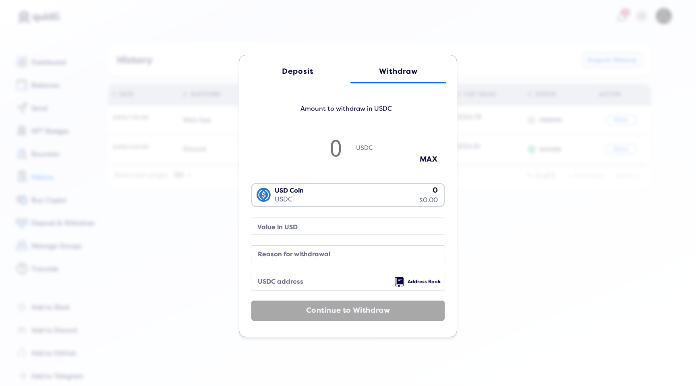
click at [291, 137] on div "USDC" at bounding box center [347, 152] width 193 height 37
click at [282, 199] on div "USD Coin USDC 0 $0.00" at bounding box center [346, 194] width 188 height 21
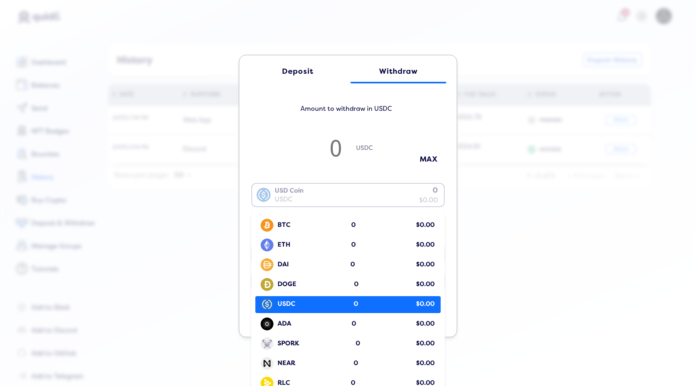
click at [295, 305] on div "USDC 0 $0.00" at bounding box center [349, 304] width 181 height 15
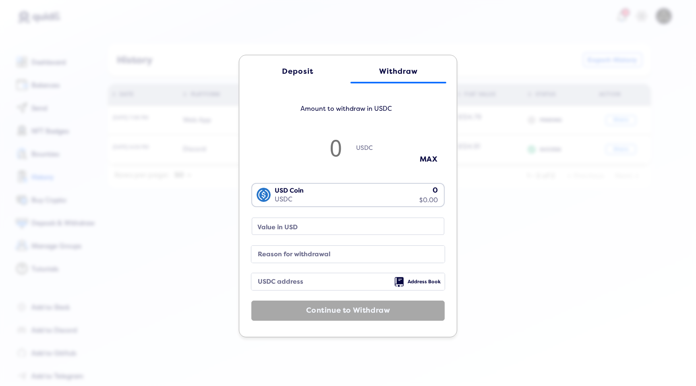
click at [273, 280] on label "USDC address" at bounding box center [342, 281] width 174 height 11
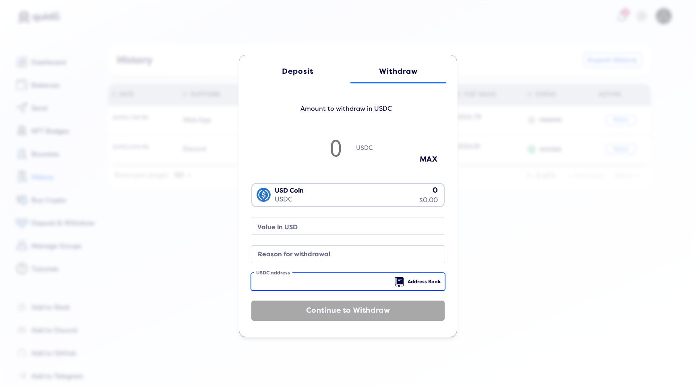
click at [273, 280] on input "USDC address" at bounding box center [347, 281] width 193 height 17
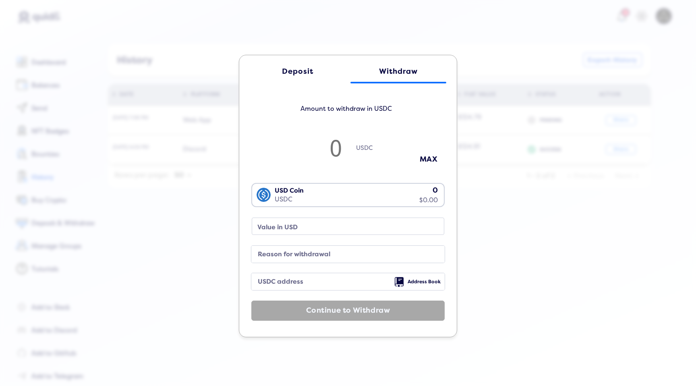
click at [313, 172] on div "USD Coin USDC 0 $0.00 Loading..." at bounding box center [347, 194] width 193 height 46
click at [313, 194] on div "USD Coin USDC 0 $0.00" at bounding box center [346, 194] width 188 height 21
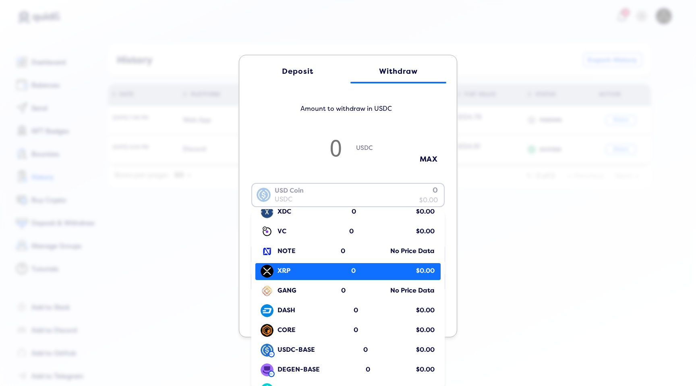
scroll to position [938, 0]
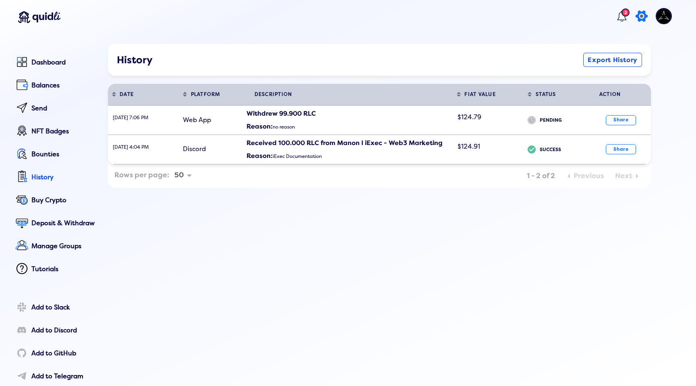
click at [634, 19] on icon at bounding box center [642, 16] width 16 height 16
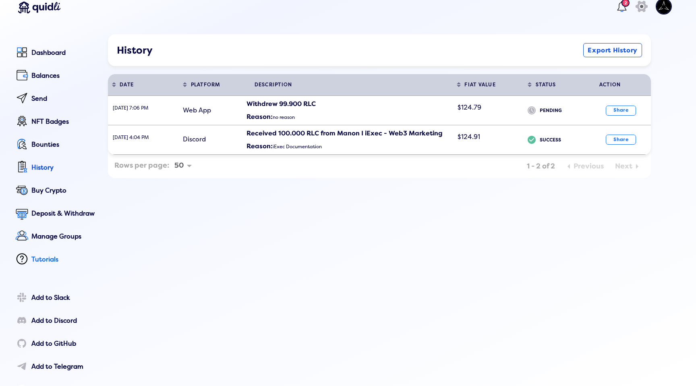
scroll to position [9, 0]
click at [54, 258] on div "Tutorials" at bounding box center [63, 260] width 65 height 7
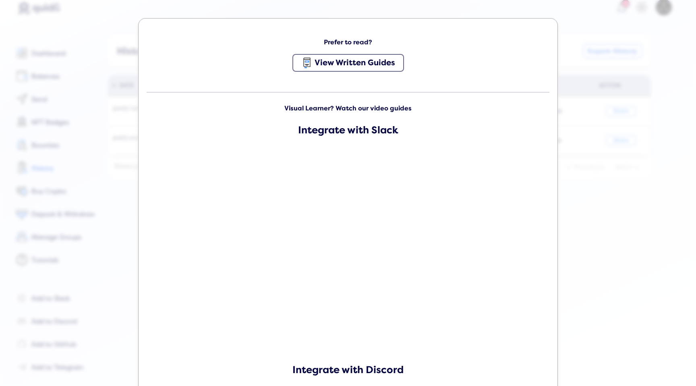
scroll to position [230, 0]
